Goal: Navigation & Orientation: Find specific page/section

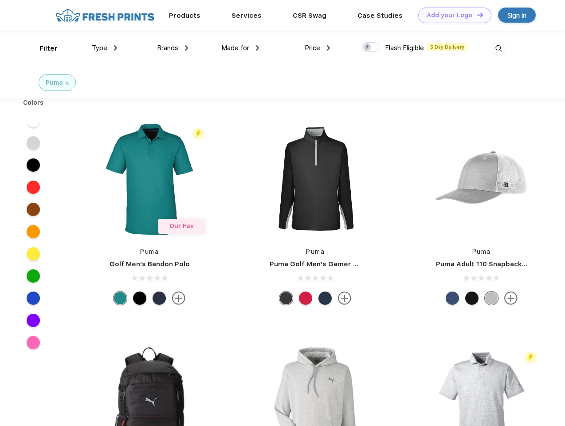
click at [451, 15] on link "Add your Logo Design Tool" at bounding box center [454, 16] width 73 height 16
click at [0, 0] on div "Design Tool" at bounding box center [0, 0] width 0 height 0
click at [476, 15] on link "Add your Logo Design Tool" at bounding box center [454, 16] width 73 height 16
click at [43, 48] on div "Filter" at bounding box center [48, 48] width 18 height 10
click at [105, 48] on span "Type" at bounding box center [100, 48] width 16 height 8
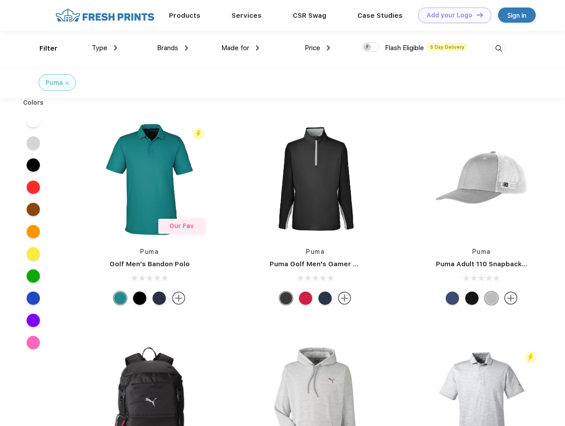
click at [173, 48] on span "Brands" at bounding box center [167, 48] width 21 height 8
click at [240, 48] on span "Made for" at bounding box center [235, 48] width 28 height 8
click at [318, 48] on span "Price" at bounding box center [313, 48] width 16 height 8
click at [371, 47] on div at bounding box center [370, 47] width 17 height 10
click at [368, 47] on input "checkbox" at bounding box center [365, 45] width 6 height 6
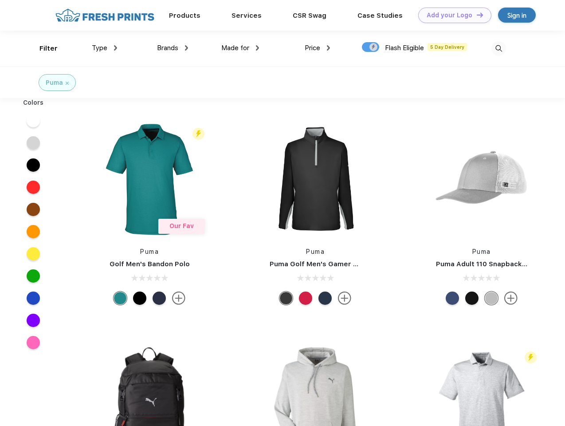
click at [498, 48] on img at bounding box center [498, 48] width 15 height 15
